Goal: Information Seeking & Learning: Learn about a topic

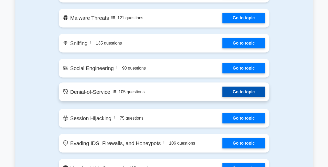
scroll to position [457, 0]
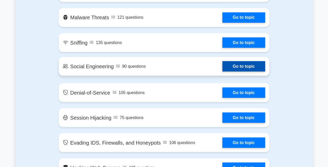
click at [237, 69] on link "Go to topic" at bounding box center [243, 66] width 43 height 10
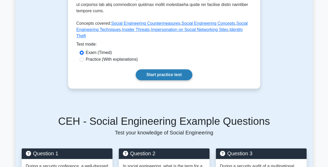
scroll to position [244, 0]
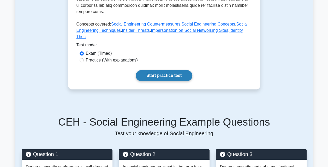
click at [178, 70] on link "Start practice test" at bounding box center [163, 75] width 57 height 11
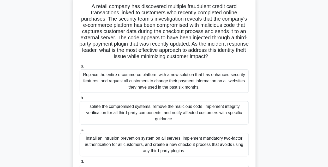
scroll to position [59, 0]
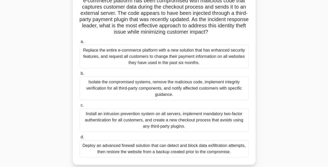
click at [181, 83] on div "Isolate the compromised systems, remove the malicious code, implement integrity…" at bounding box center [163, 88] width 169 height 23
click at [79, 75] on input "b. Isolate the compromised systems, remove the malicious code, implement integr…" at bounding box center [79, 73] width 0 height 3
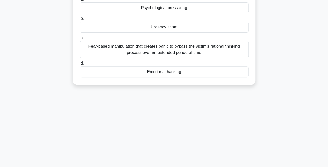
scroll to position [0, 0]
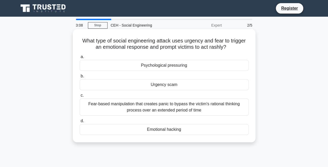
click at [181, 88] on div "Urgency scam" at bounding box center [163, 84] width 169 height 11
click at [79, 78] on input "b. Urgency scam" at bounding box center [79, 76] width 0 height 3
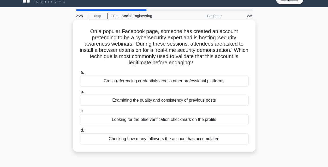
scroll to position [8, 0]
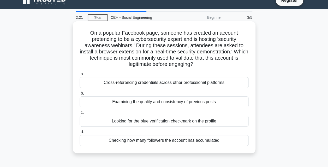
click at [215, 102] on div "Examining the quality and consistency of previous posts" at bounding box center [163, 101] width 169 height 11
click at [79, 95] on input "b. Examining the quality and consistency of previous posts" at bounding box center [79, 93] width 0 height 3
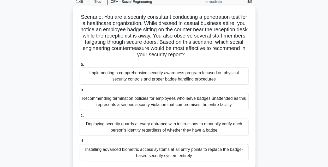
scroll to position [44, 0]
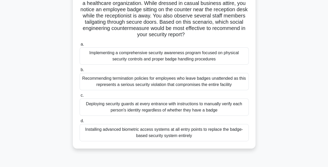
click at [219, 132] on div "Installing advanced biometric access systems at all entry points to replace the…" at bounding box center [163, 132] width 169 height 17
click at [79, 123] on input "d. Installing advanced biometric access systems at all entry points to replace …" at bounding box center [79, 120] width 0 height 3
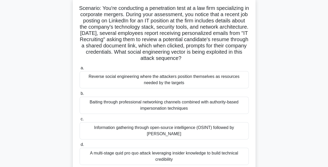
scroll to position [33, 0]
click at [166, 128] on div "Information gathering through open-source intelligence (OSINT) followed by spea…" at bounding box center [163, 130] width 169 height 17
click at [79, 121] on input "c. Information gathering through open-source intelligence (OSINT) followed by s…" at bounding box center [79, 118] width 0 height 3
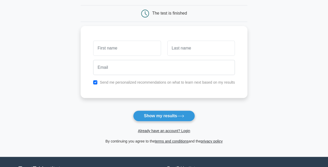
scroll to position [48, 0]
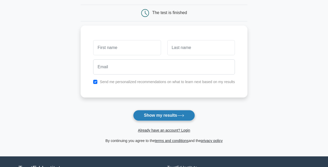
click at [167, 113] on button "Show my results" at bounding box center [163, 115] width 61 height 11
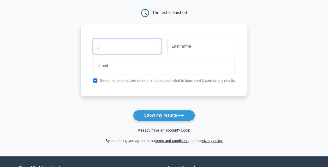
type input "jj"
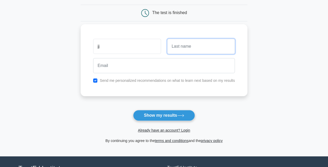
click at [185, 44] on input "text" at bounding box center [200, 46] width 67 height 15
type input "gdjskk"
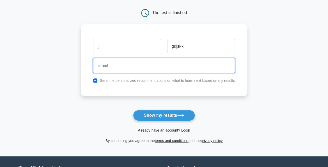
click at [128, 70] on input "email" at bounding box center [163, 65] width 141 height 15
paste input "hekiwo1328@dotxan.com"
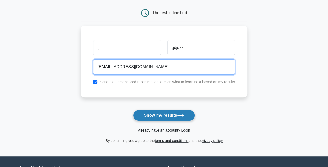
type input "hekiwo1328@dotxan.com"
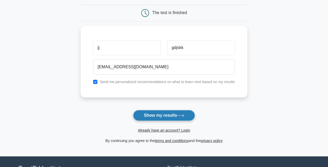
click at [163, 114] on button "Show my results" at bounding box center [163, 115] width 61 height 11
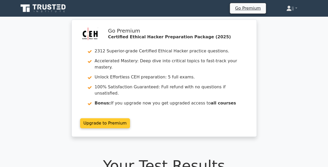
click at [105, 118] on link "Upgrade to Premium" at bounding box center [105, 123] width 50 height 10
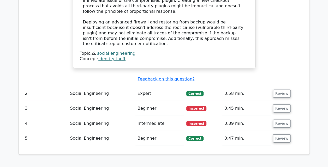
scroll to position [721, 0]
click at [280, 105] on button "Review" at bounding box center [282, 109] width 18 height 8
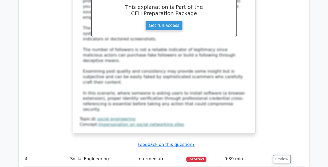
scroll to position [995, 0]
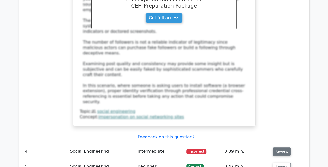
click at [283, 147] on button "Review" at bounding box center [282, 151] width 18 height 8
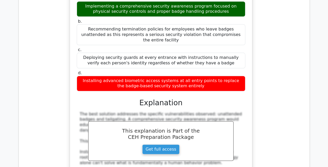
scroll to position [1220, 0]
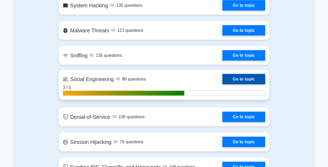
scroll to position [495, 0]
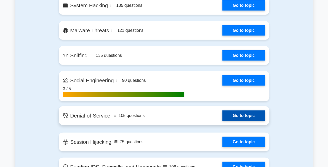
click at [239, 113] on link "Go to topic" at bounding box center [243, 115] width 43 height 10
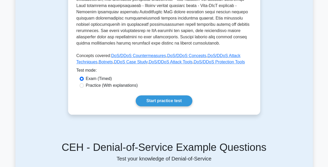
scroll to position [213, 0]
click at [168, 100] on link "Start practice test" at bounding box center [163, 100] width 57 height 11
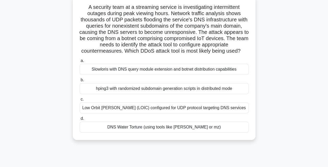
scroll to position [34, 0]
click at [168, 113] on div "Low Orbit [PERSON_NAME] (LOIC) configured for UDP protocol targeting DNS servic…" at bounding box center [163, 107] width 169 height 11
click at [79, 101] on input "c. Low Orbit [PERSON_NAME] (LOIC) configured for UDP protocol targeting DNS ser…" at bounding box center [79, 98] width 0 height 3
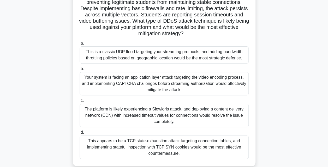
scroll to position [76, 0]
click at [104, 112] on div "The platform is likely experiencing a Slowloris attack, and deploying a content…" at bounding box center [163, 114] width 169 height 23
click at [79, 102] on input "c. The platform is likely experiencing a Slowloris attack, and deploying a cont…" at bounding box center [79, 100] width 0 height 3
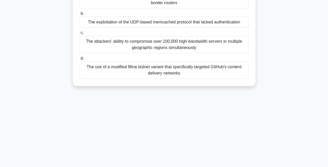
scroll to position [0, 0]
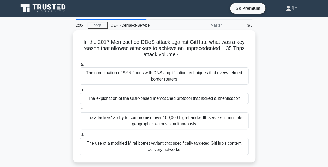
click at [143, 117] on div "The attackers' ability to compromise over 100,000 high-bandwidth servers in mul…" at bounding box center [163, 120] width 169 height 17
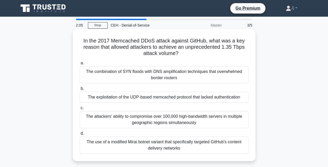
click at [79, 110] on input "c. The attackers' ability to compromise over 100,000 high-bandwidth servers in …" at bounding box center [79, 107] width 0 height 3
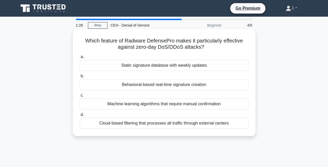
click at [153, 104] on div "Machine learning algorithms that require manual confirmation" at bounding box center [163, 103] width 169 height 11
click at [79, 97] on input "c. Machine learning algorithms that require manual confirmation" at bounding box center [79, 95] width 0 height 3
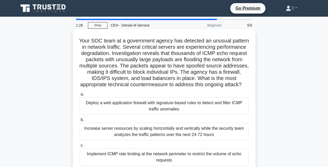
click at [189, 114] on div "Deploy a web application firewall with signature-based rules to detect and filt…" at bounding box center [163, 105] width 169 height 17
click at [79, 96] on input "a. Deploy a web application firewall with signature-based rules to detect and f…" at bounding box center [79, 94] width 0 height 3
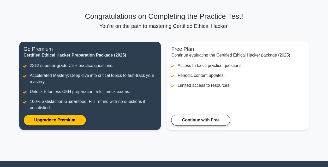
scroll to position [28, 0]
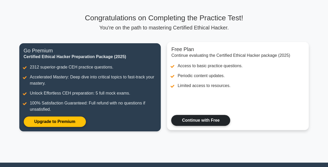
click at [188, 119] on link "Continue with Free" at bounding box center [200, 120] width 59 height 11
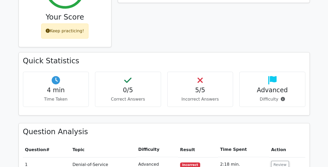
scroll to position [234, 0]
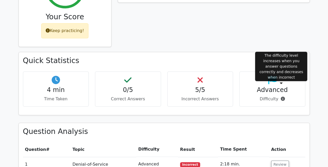
click at [282, 97] on icon at bounding box center [282, 99] width 4 height 4
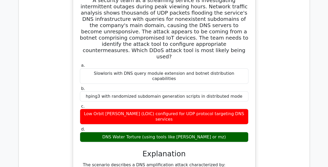
scroll to position [418, 0]
